Goal: Transaction & Acquisition: Purchase product/service

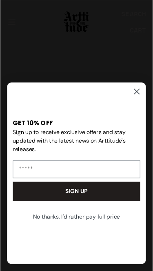
scroll to position [2, 0]
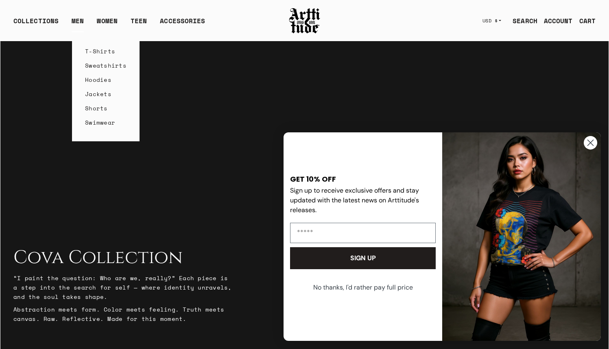
click at [77, 23] on link "MEN" at bounding box center [78, 24] width 12 height 16
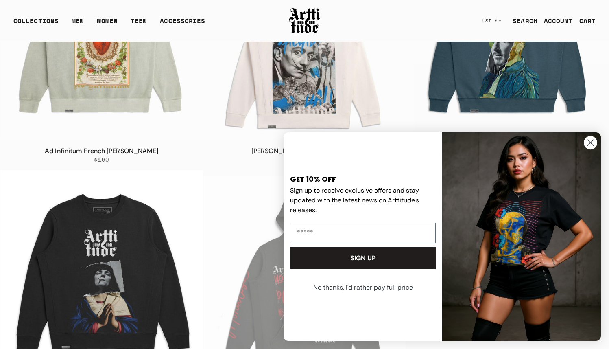
scroll to position [1591, 0]
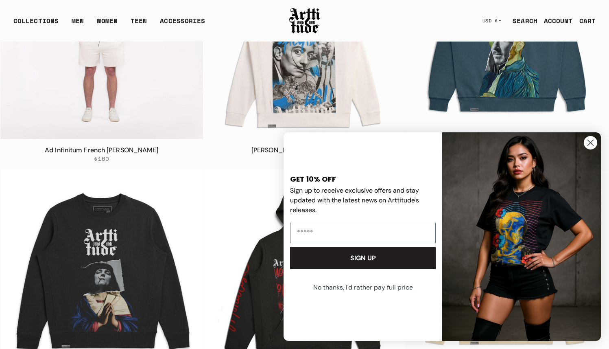
click at [149, 109] on img at bounding box center [101, 37] width 203 height 203
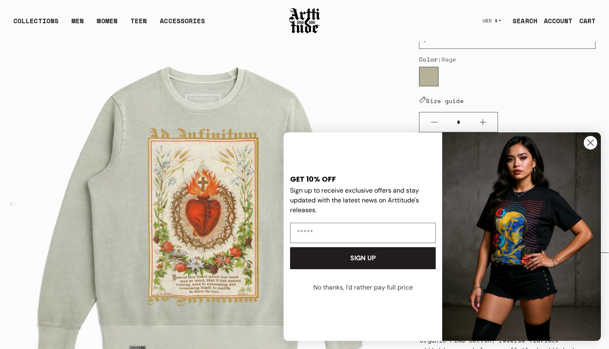
scroll to position [284, 0]
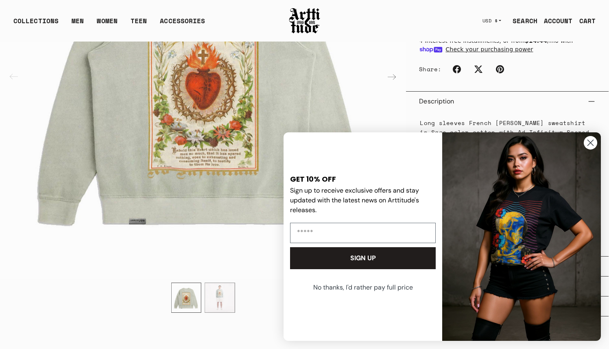
click at [587, 143] on circle "Close dialog" at bounding box center [590, 142] width 13 height 13
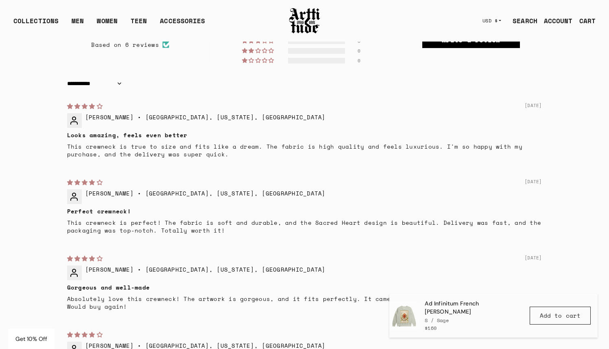
scroll to position [668, 0]
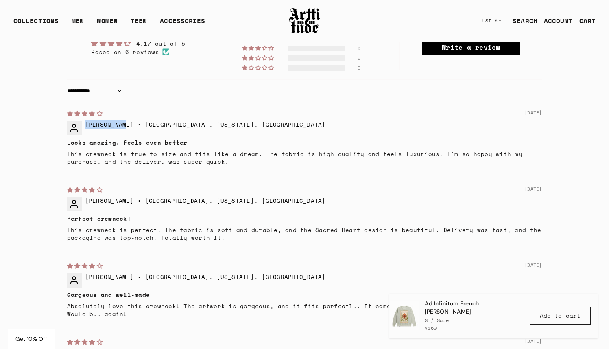
drag, startPoint x: 85, startPoint y: 123, endPoint x: 130, endPoint y: 123, distance: 45.2
click at [128, 123] on span "Catherine R. • Philadelphia, Pennsylvania, US" at bounding box center [205, 124] width 241 height 9
click at [166, 123] on span "Catherine R. • Philadelphia, Pennsylvania, US" at bounding box center [205, 124] width 241 height 9
drag, startPoint x: 136, startPoint y: 124, endPoint x: 227, endPoint y: 129, distance: 90.9
click at [236, 122] on span "Catherine R. • Philadelphia, Pennsylvania, US" at bounding box center [205, 124] width 241 height 9
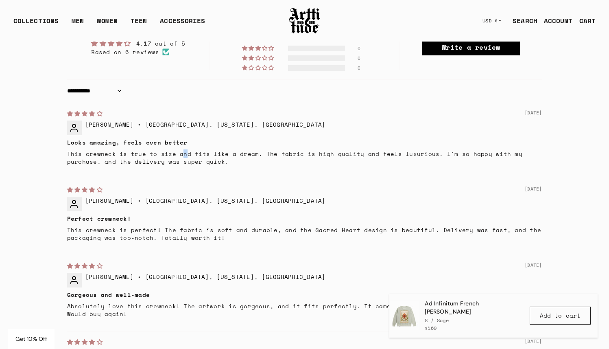
drag, startPoint x: 180, startPoint y: 151, endPoint x: 175, endPoint y: 151, distance: 4.6
click at [179, 151] on p "This crewneck is true to size and fits like a dream. The fabric is high quality…" at bounding box center [304, 158] width 475 height 16
drag, startPoint x: 188, startPoint y: 163, endPoint x: 179, endPoint y: 146, distance: 19.1
click at [185, 162] on p "This crewneck is true to size and fits like a dream. The fabric is high quality…" at bounding box center [304, 158] width 475 height 16
drag, startPoint x: 184, startPoint y: 143, endPoint x: 72, endPoint y: 143, distance: 112.3
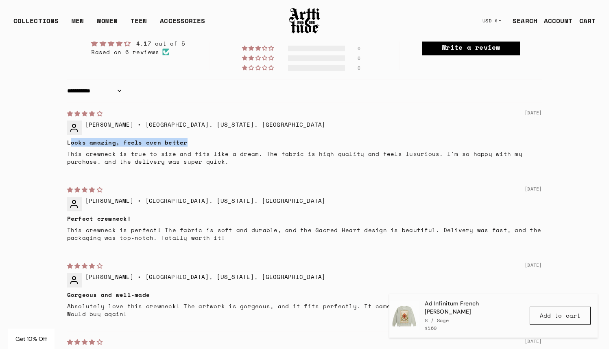
click at [72, 143] on b "Looks amazing, feels even better" at bounding box center [304, 142] width 475 height 8
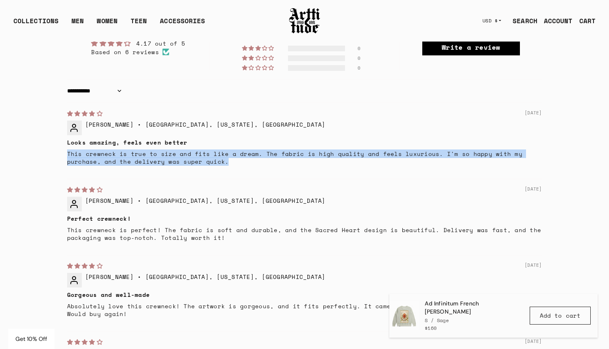
drag, startPoint x: 190, startPoint y: 164, endPoint x: 70, endPoint y: 150, distance: 120.8
click at [53, 153] on div "**********" at bounding box center [304, 251] width 608 height 516
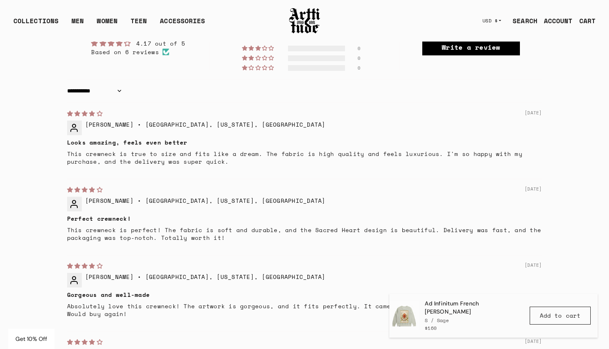
click at [156, 156] on p "This crewneck is true to size and fits like a dream. The fabric is high quality…" at bounding box center [304, 158] width 475 height 16
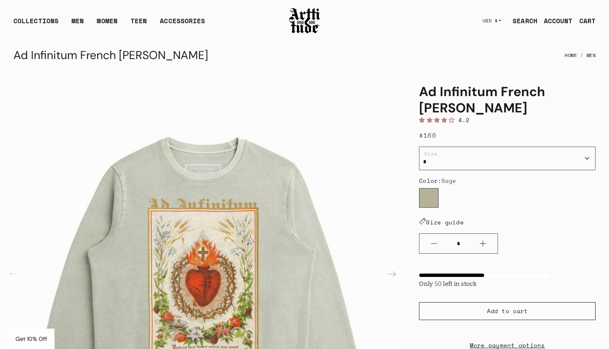
scroll to position [0, 0]
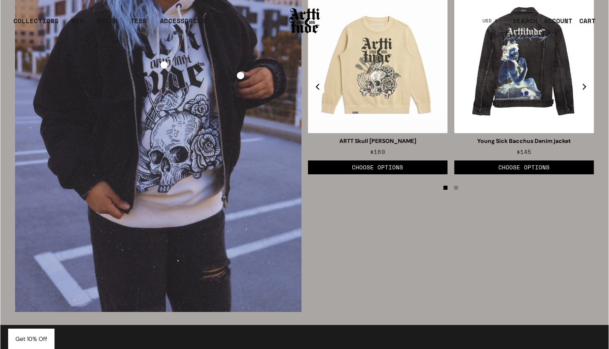
scroll to position [1385, 0]
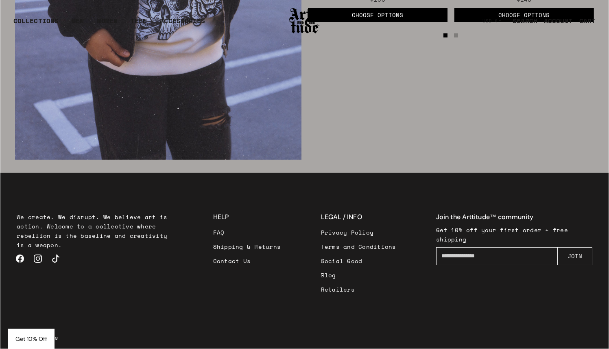
click at [226, 219] on h3 "HELP" at bounding box center [247, 217] width 68 height 10
click at [219, 229] on link "FAQ" at bounding box center [247, 232] width 68 height 14
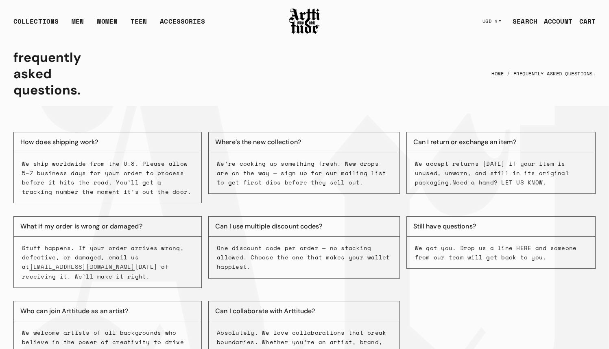
scroll to position [267, 0]
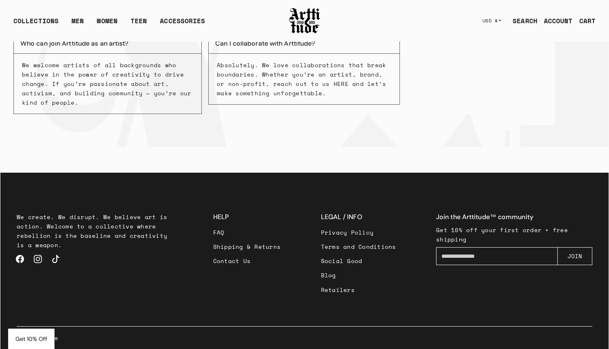
click at [241, 247] on link "Shipping & Returns" at bounding box center [247, 246] width 68 height 14
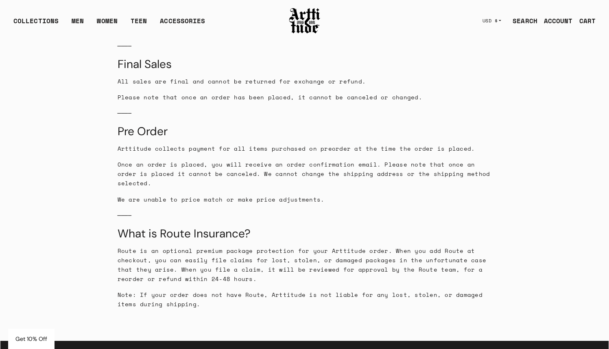
scroll to position [1372, 0]
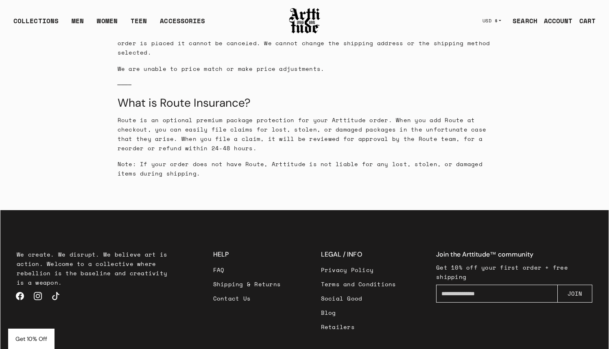
click at [587, 25] on div "CART" at bounding box center [588, 21] width 16 height 10
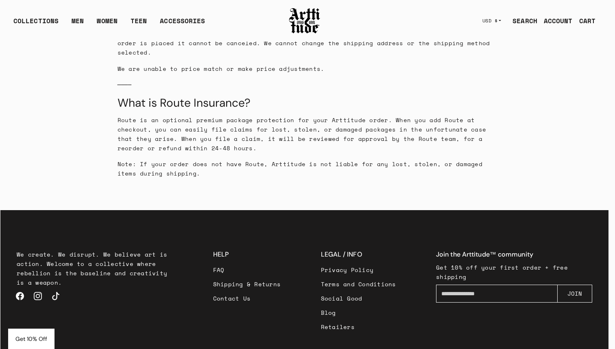
click at [352, 80] on div at bounding box center [307, 174] width 615 height 349
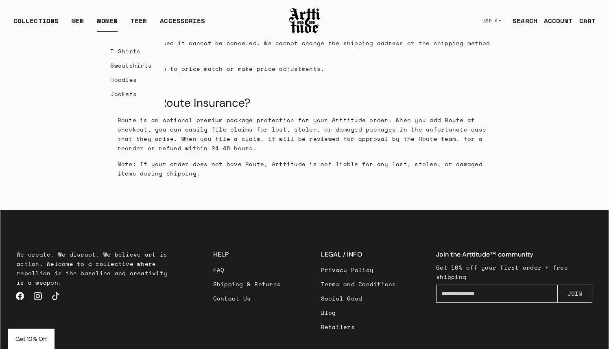
click at [104, 21] on link "WOMEN" at bounding box center [107, 24] width 21 height 16
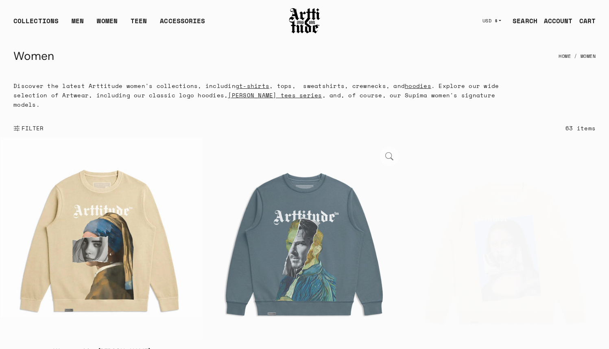
click at [115, 227] on img at bounding box center [101, 238] width 203 height 203
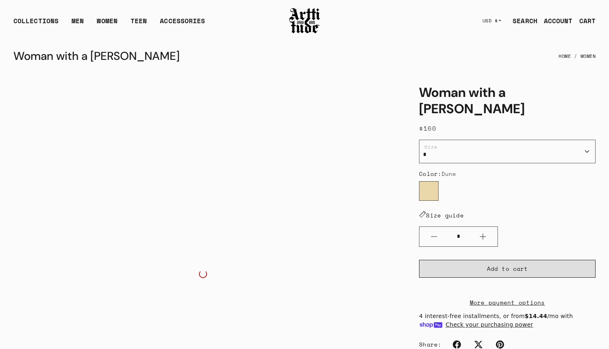
drag, startPoint x: 500, startPoint y: 268, endPoint x: 554, endPoint y: 103, distance: 173.1
click at [500, 267] on span "Add to cart" at bounding box center [507, 269] width 41 height 8
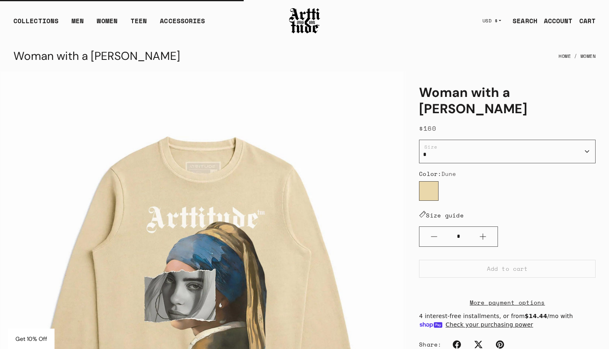
click at [586, 19] on div "CART" at bounding box center [588, 21] width 16 height 10
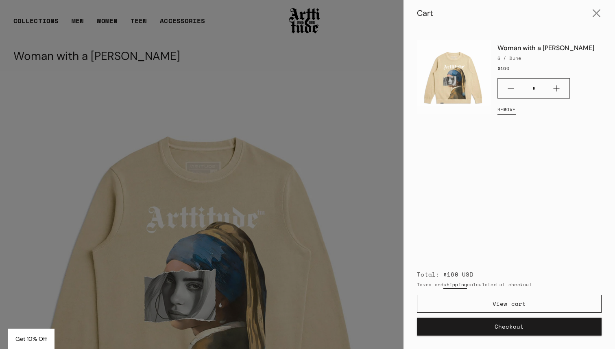
click at [513, 329] on button "Checkout" at bounding box center [509, 326] width 185 height 18
